Goal: Navigation & Orientation: Find specific page/section

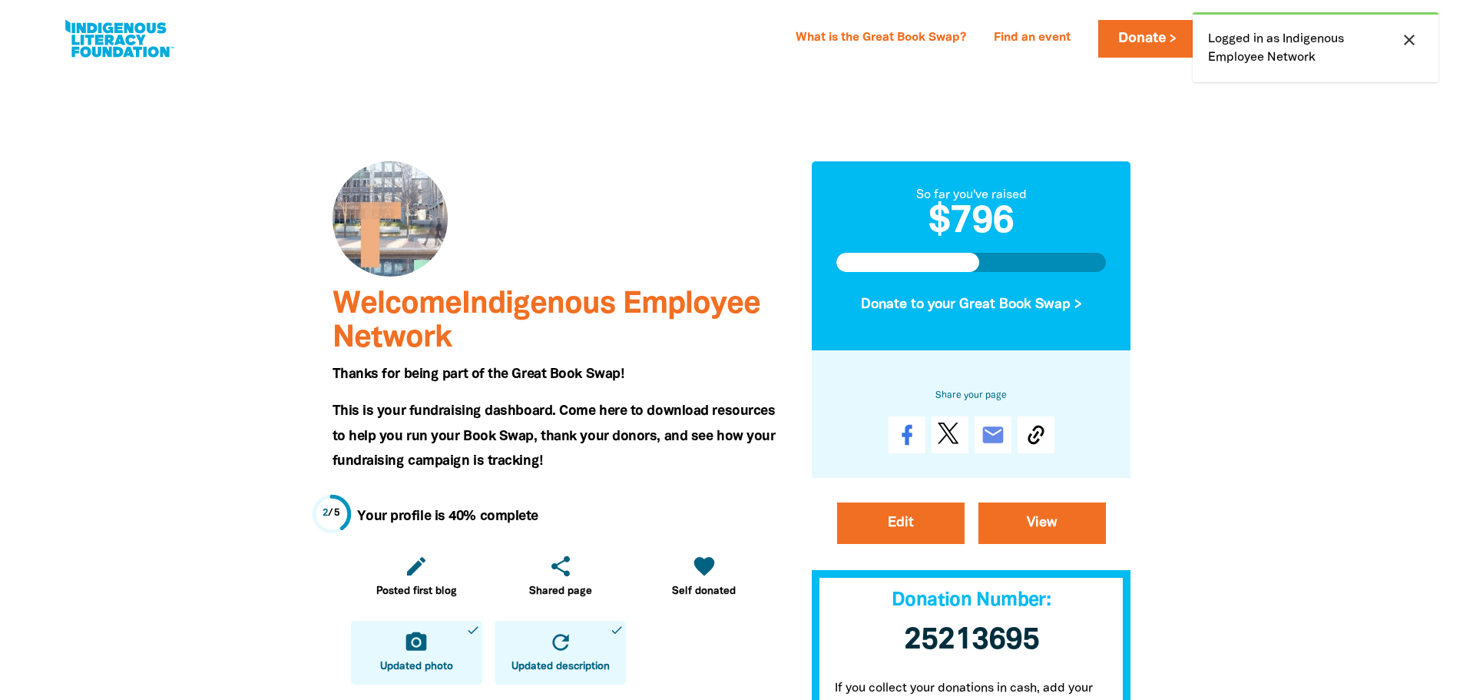
click at [1407, 36] on icon "close" at bounding box center [1409, 40] width 18 height 18
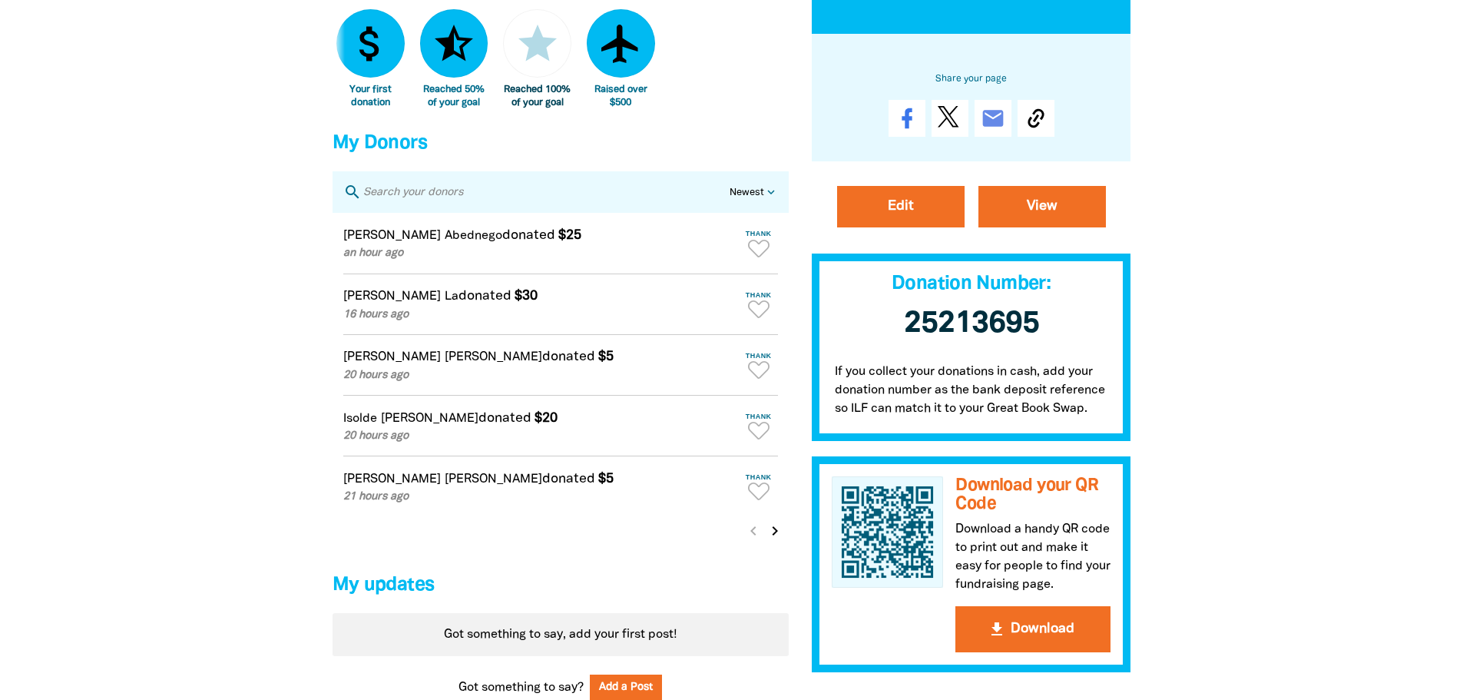
scroll to position [922, 0]
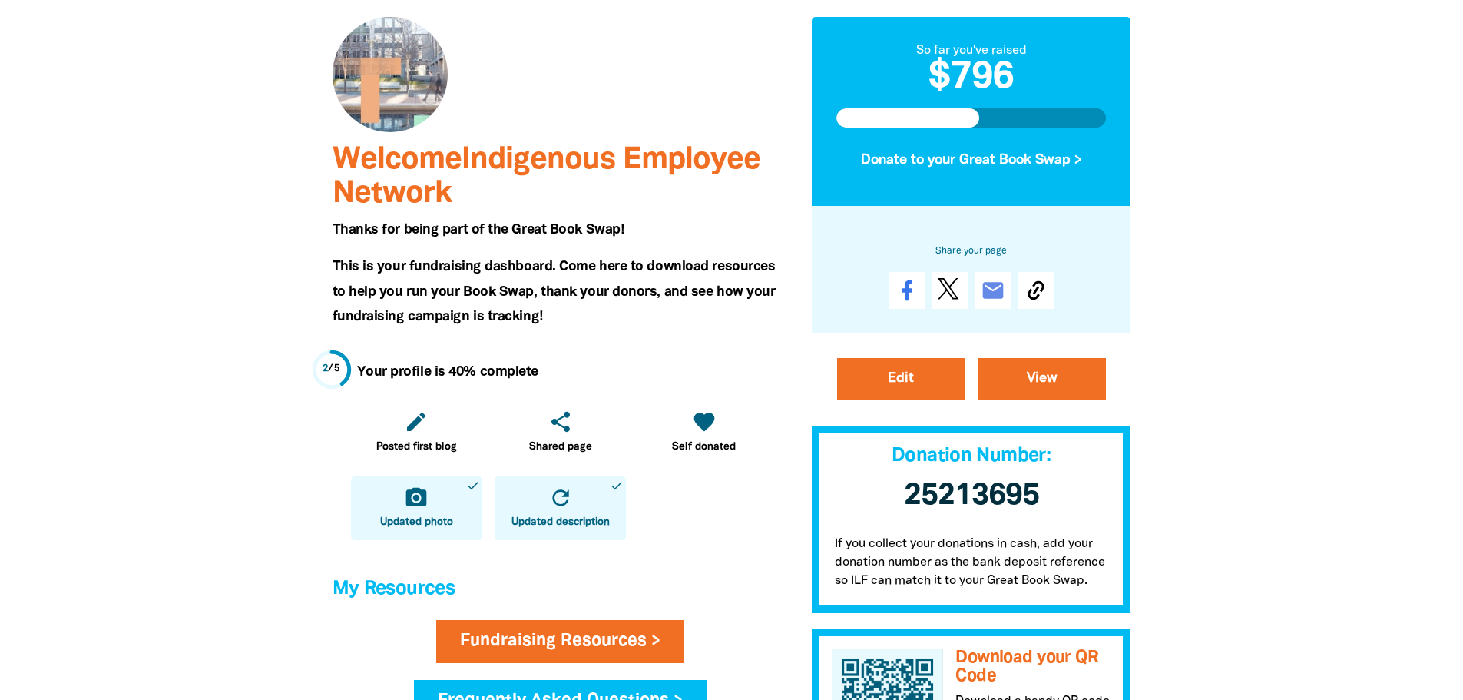
scroll to position [0, 0]
